Goal: Check status: Check status

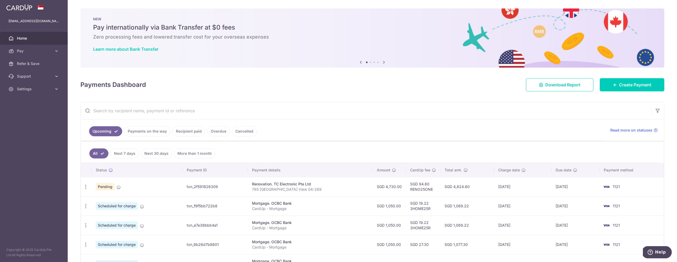
scroll to position [72, 0]
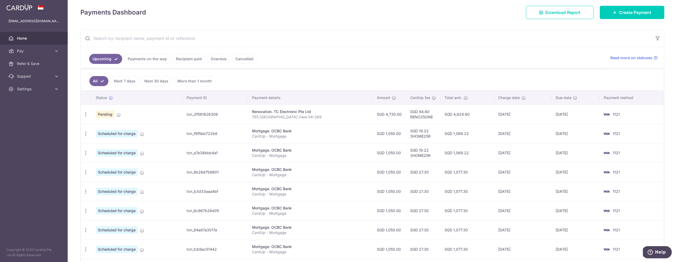
click at [350, 82] on ul "All Next 7 days Next 30 days More than 1 month" at bounding box center [369, 79] width 576 height 21
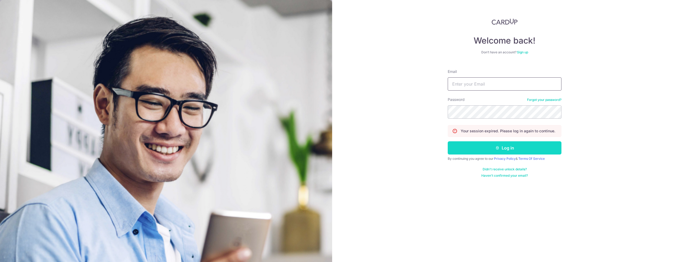
type input "[EMAIL_ADDRESS][DOMAIN_NAME]"
click at [488, 149] on button "Log in" at bounding box center [504, 147] width 114 height 13
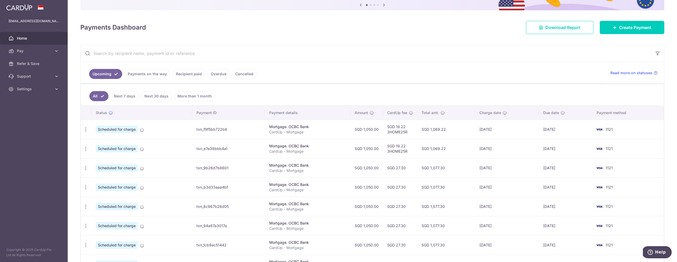
scroll to position [42, 0]
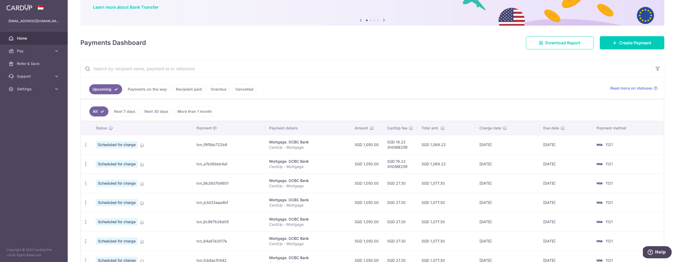
click at [151, 91] on link "Payments on the way" at bounding box center [147, 89] width 46 height 10
